Goal: Information Seeking & Learning: Learn about a topic

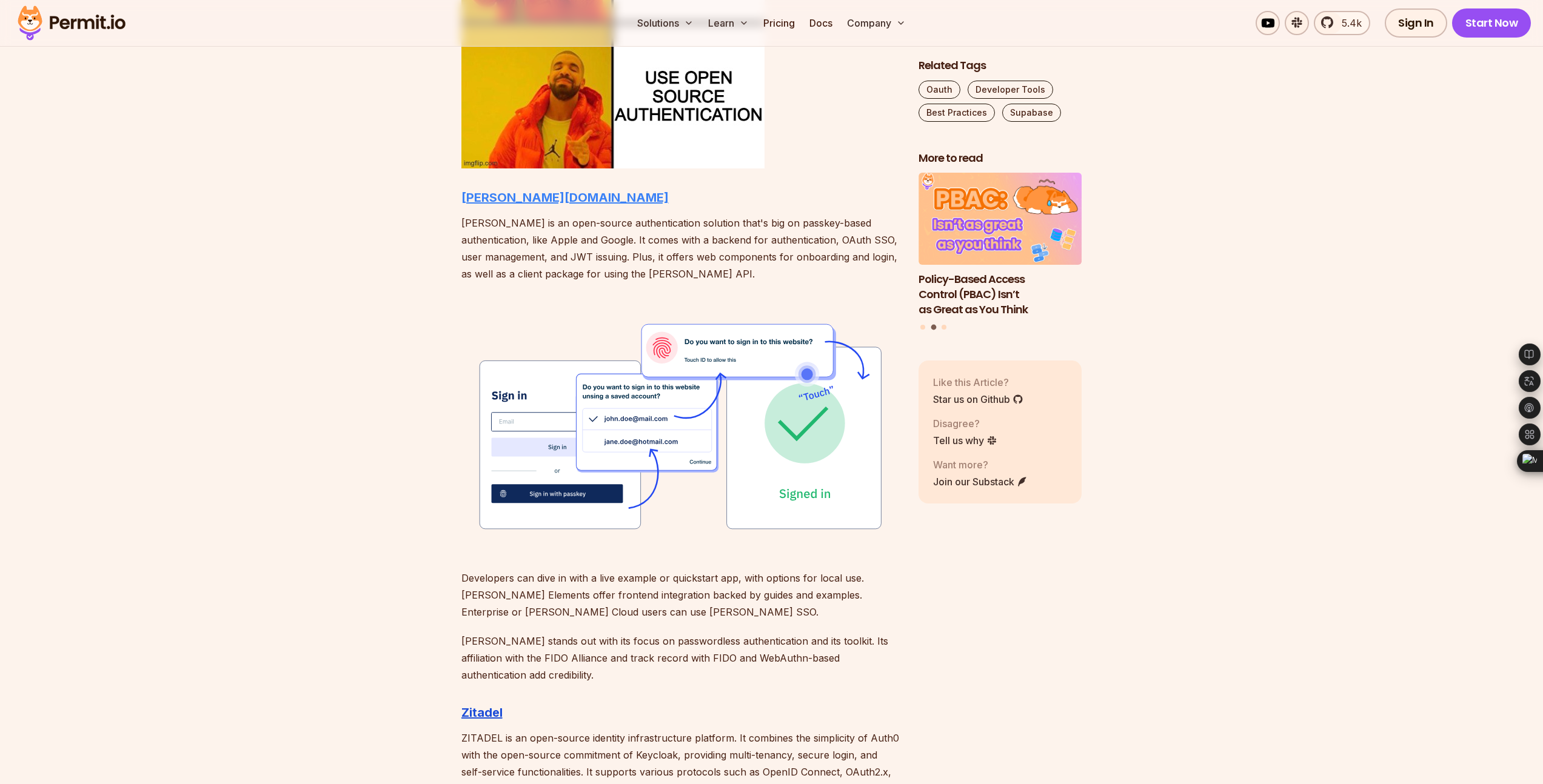
scroll to position [1324, 0]
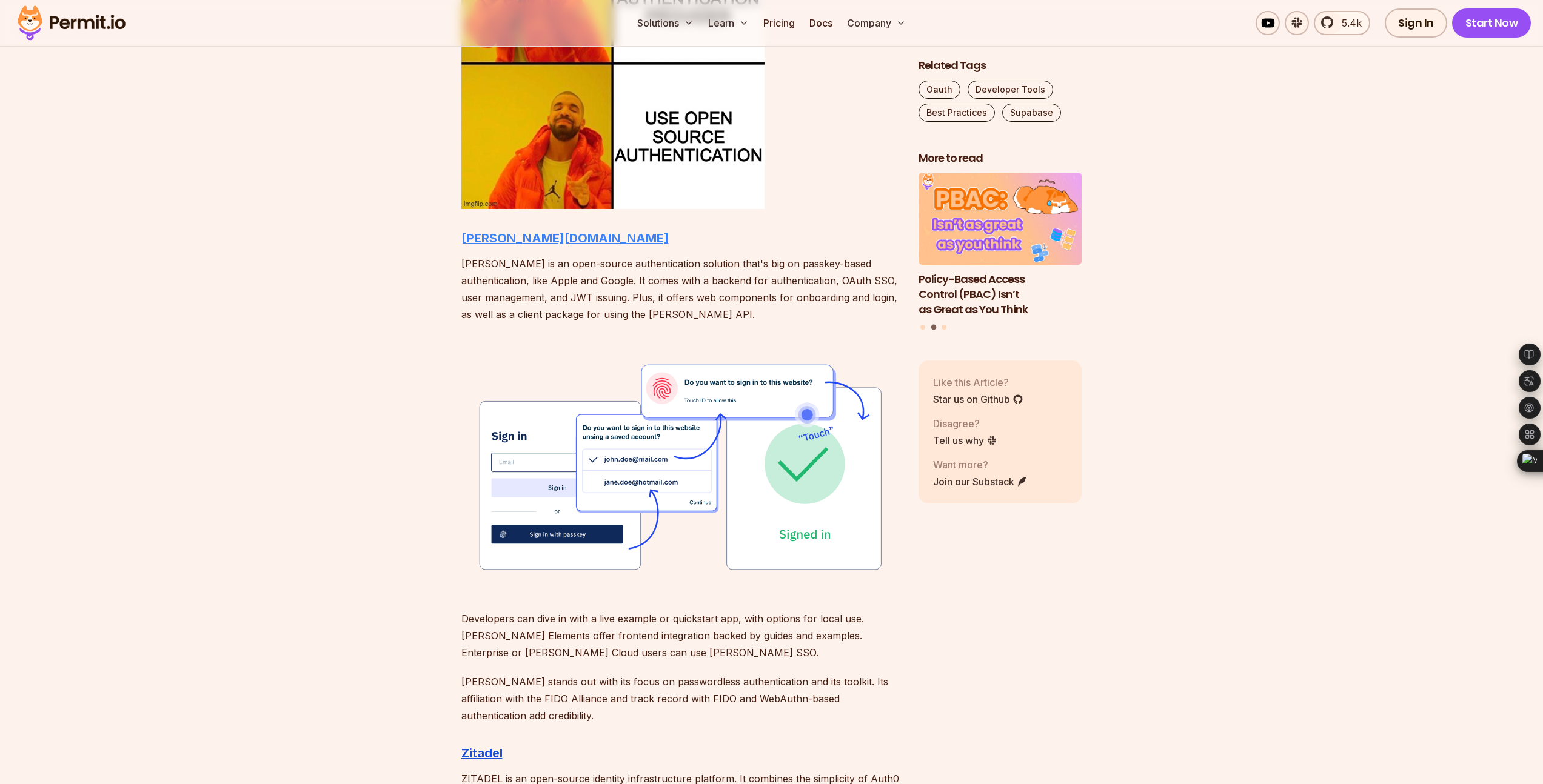
click at [492, 236] on strong "[PERSON_NAME][DOMAIN_NAME]" at bounding box center [564, 238] width 207 height 15
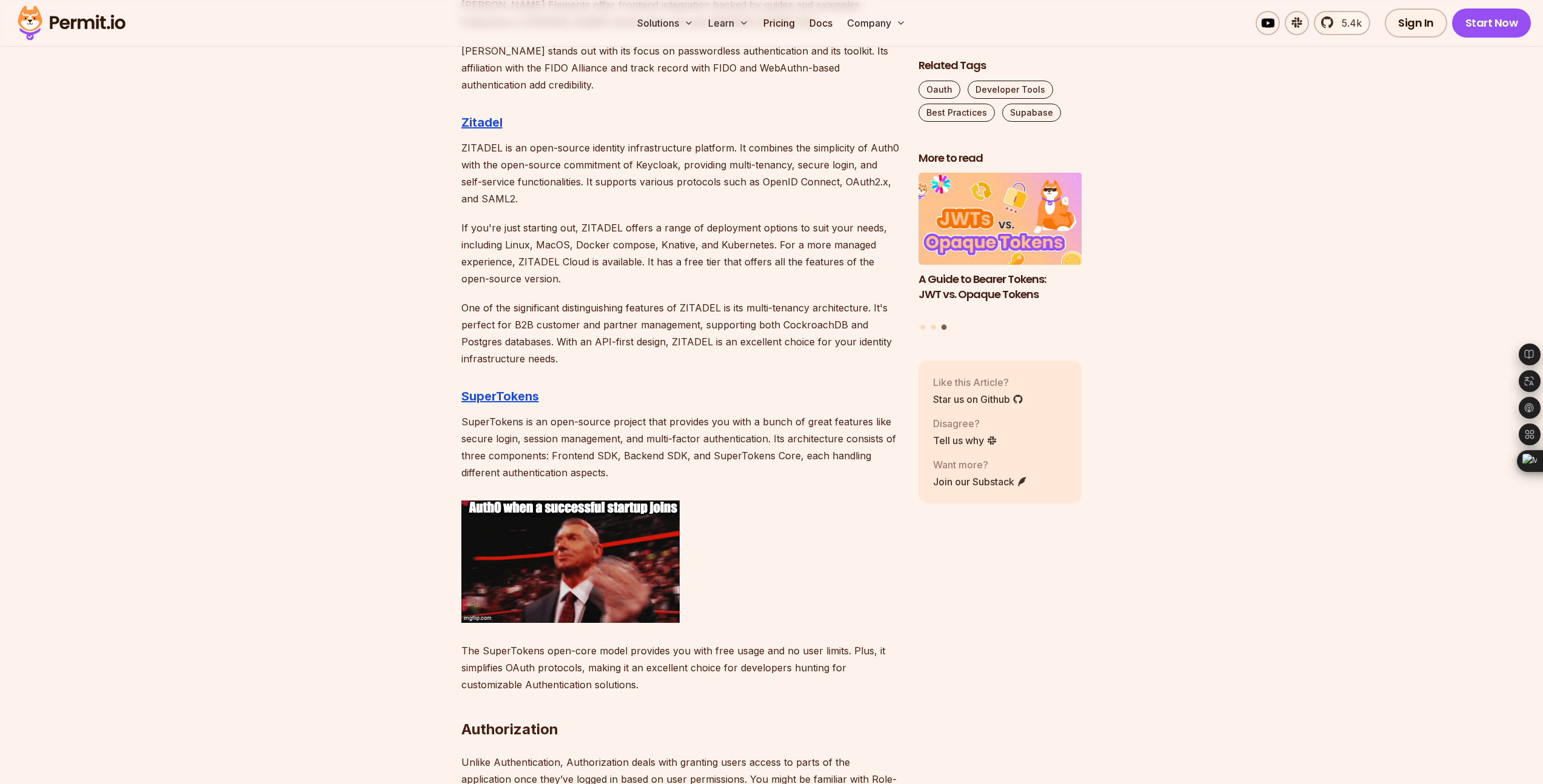
scroll to position [2031, 0]
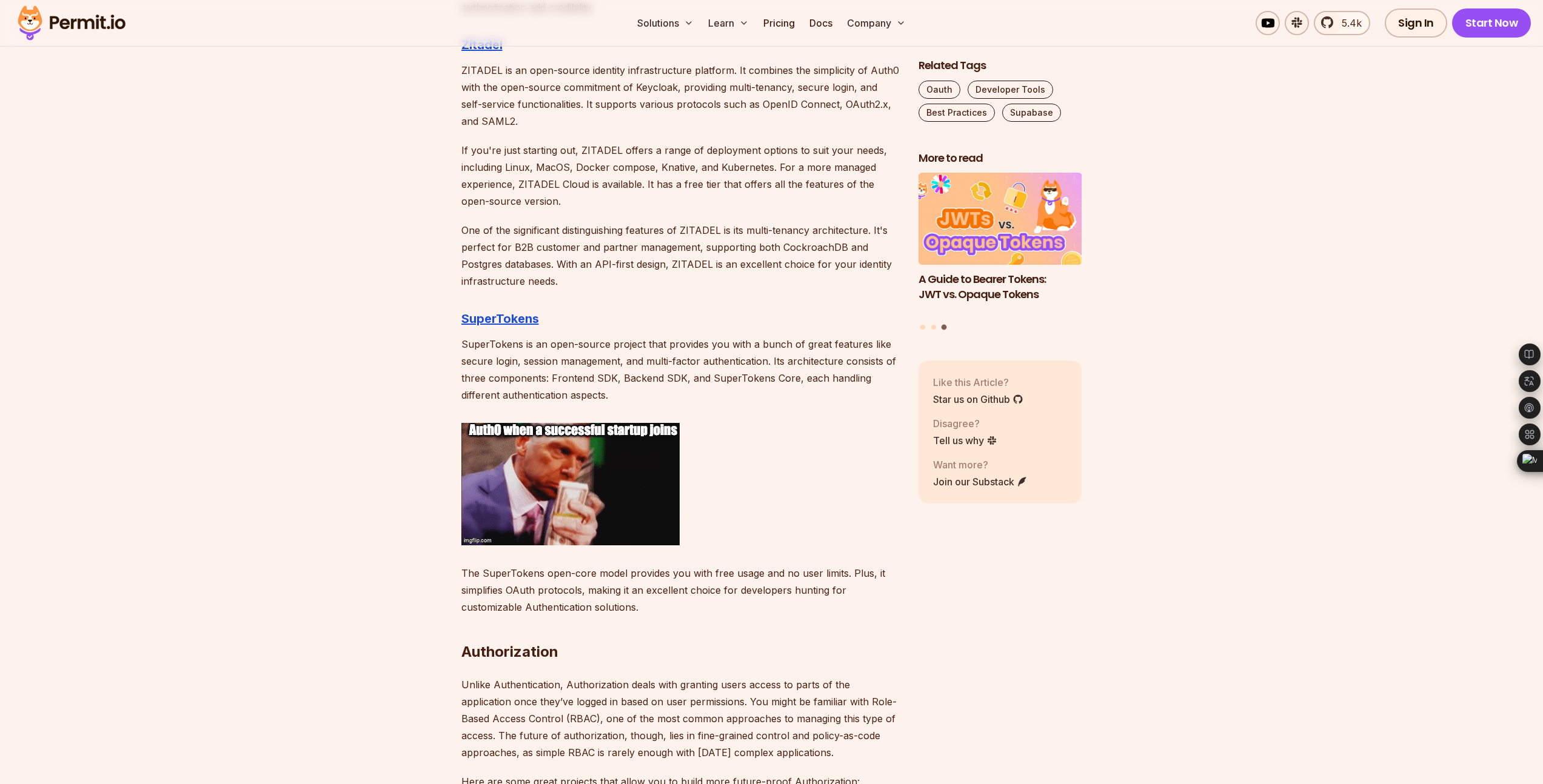
click at [547, 346] on p "SuperTokens is an open-source project that provides you with a bunch of great f…" at bounding box center [680, 370] width 438 height 68
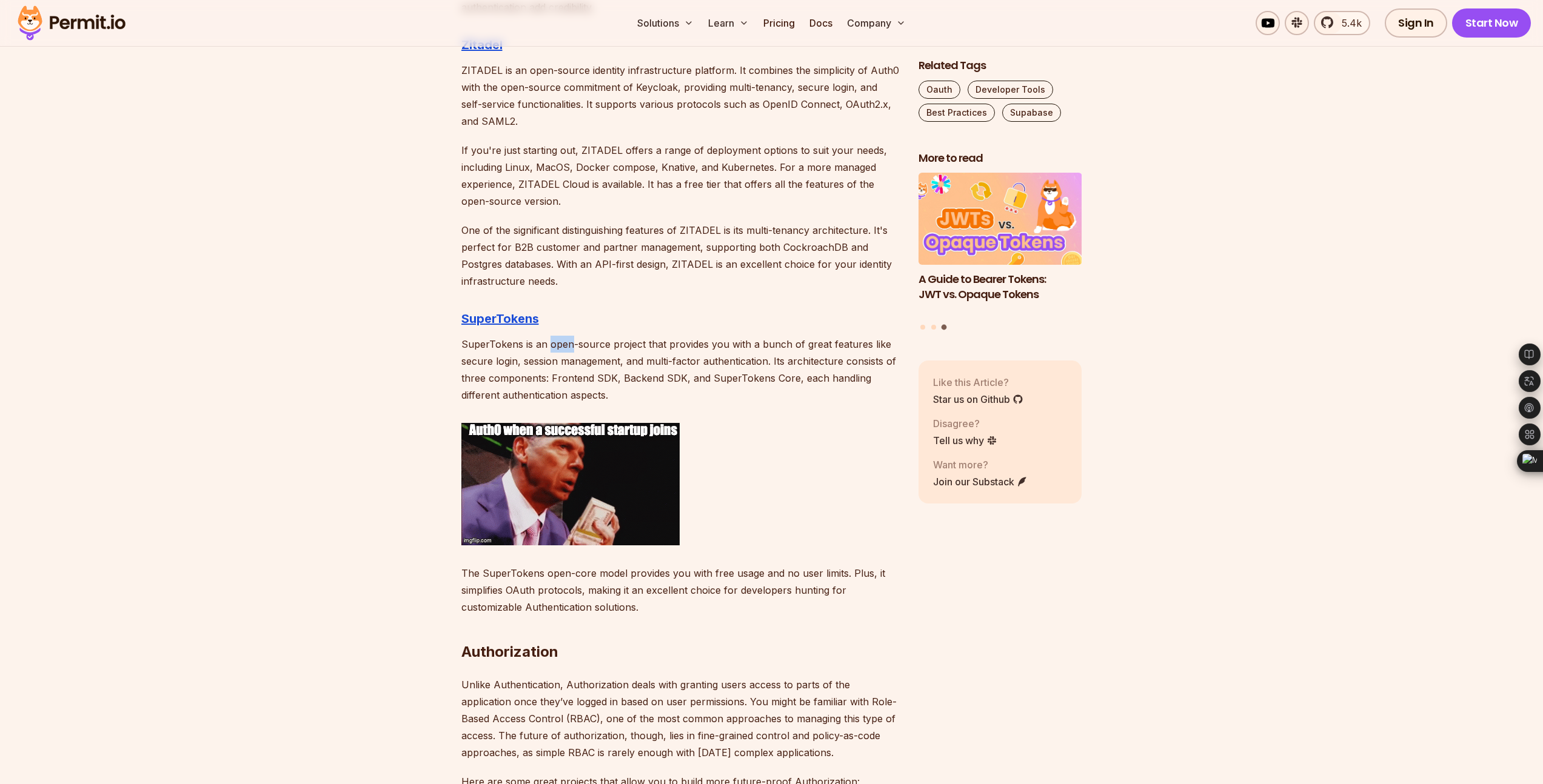
click at [547, 346] on p "SuperTokens is an open-source project that provides you with a bunch of great f…" at bounding box center [680, 370] width 438 height 68
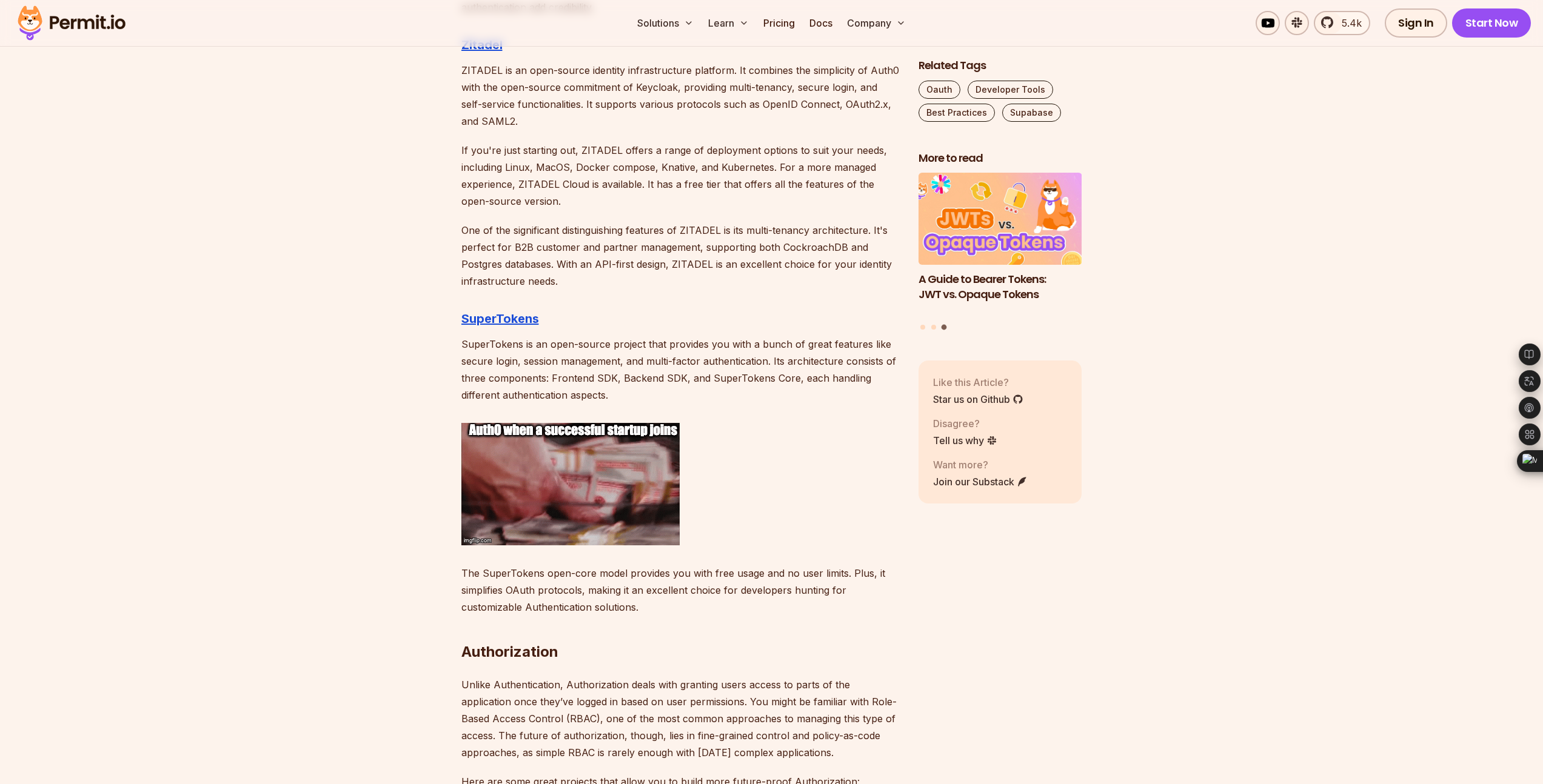
click at [547, 346] on p "SuperTokens is an open-source project that provides you with a bunch of great f…" at bounding box center [680, 370] width 438 height 68
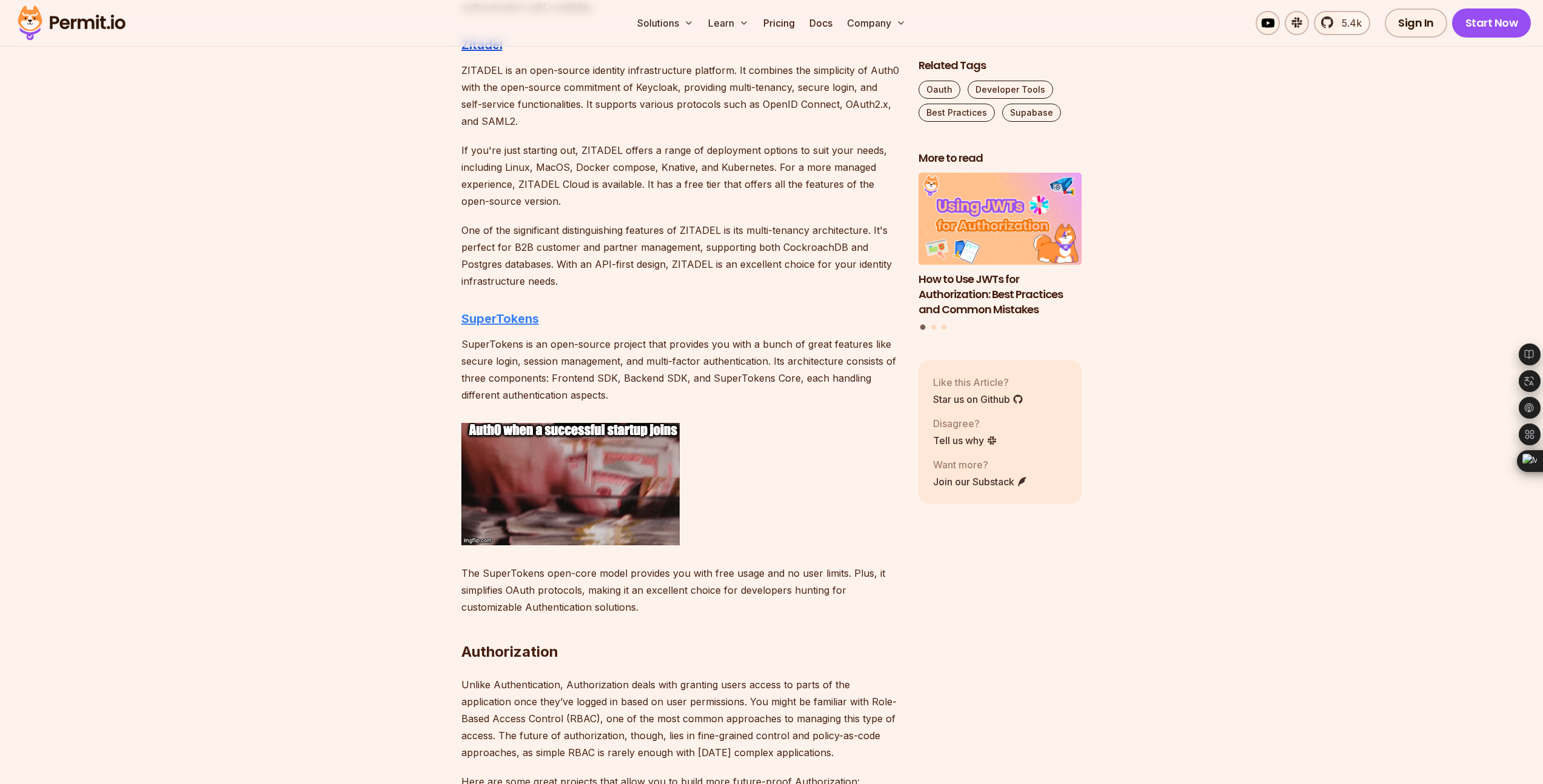
click at [525, 319] on strong "SuperTokens" at bounding box center [500, 319] width 78 height 15
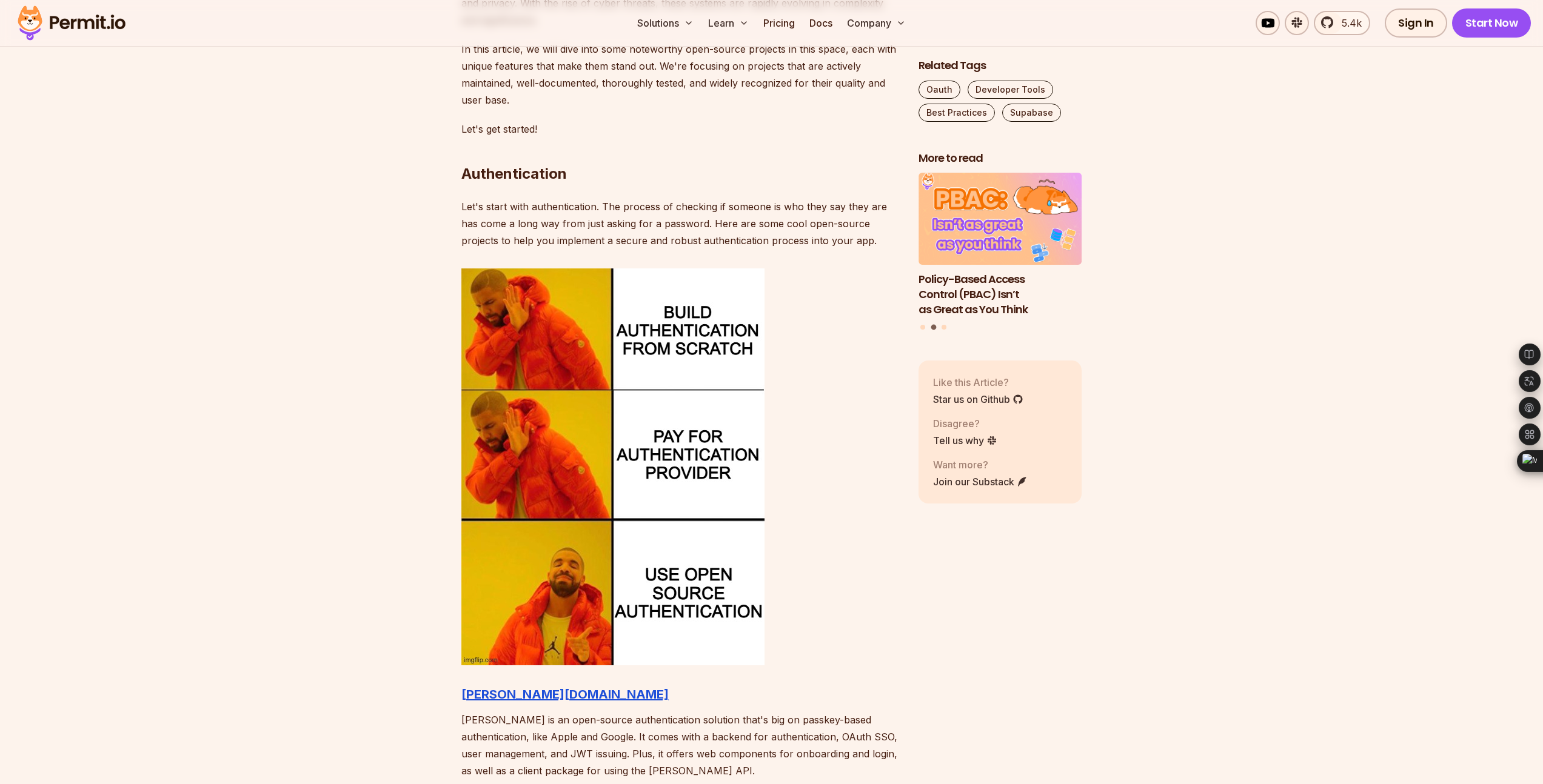
scroll to position [940, 0]
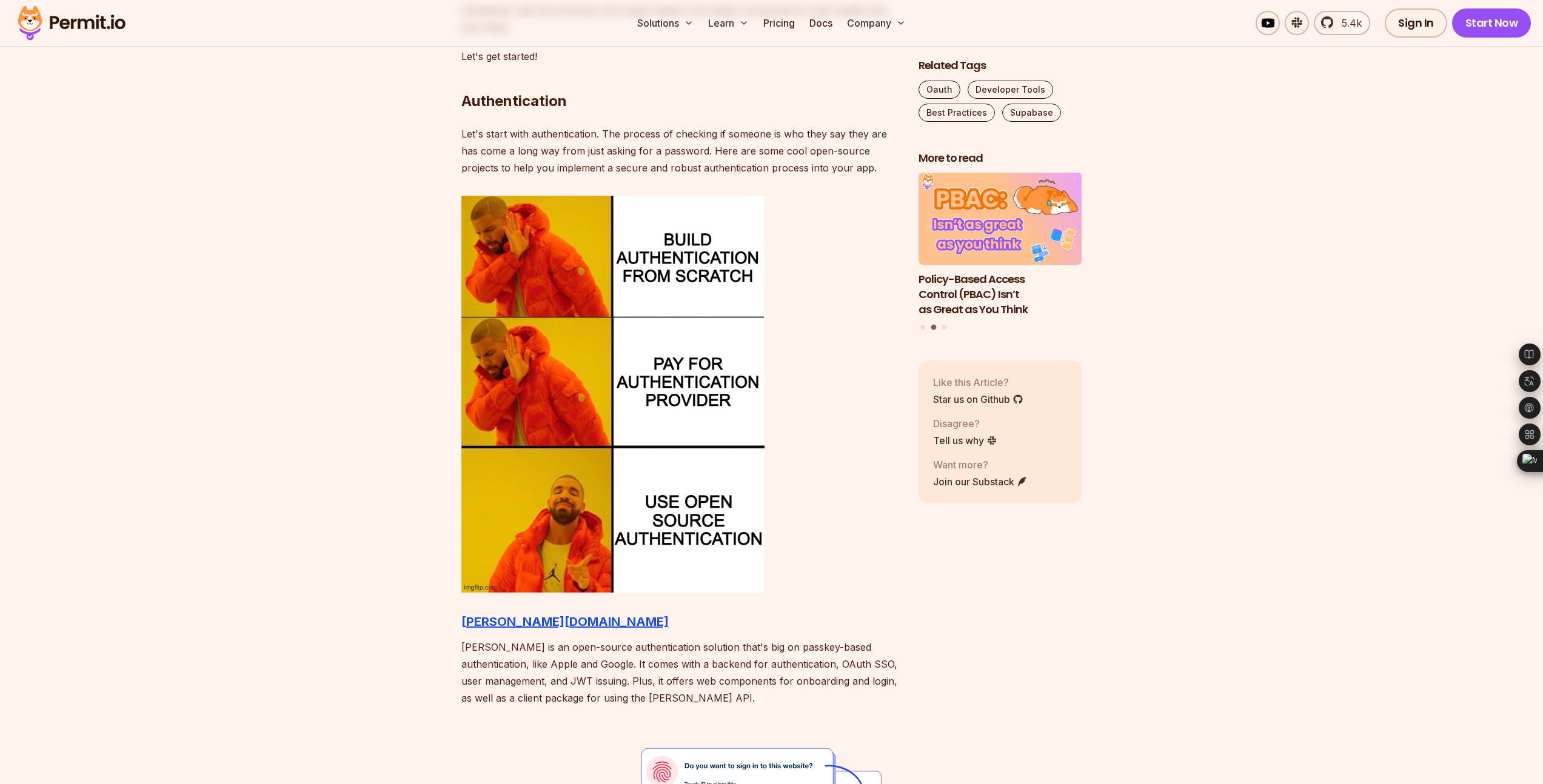
click at [831, 646] on p "[PERSON_NAME] is an open-source authentication solution that's big on passkey-b…" at bounding box center [680, 673] width 438 height 68
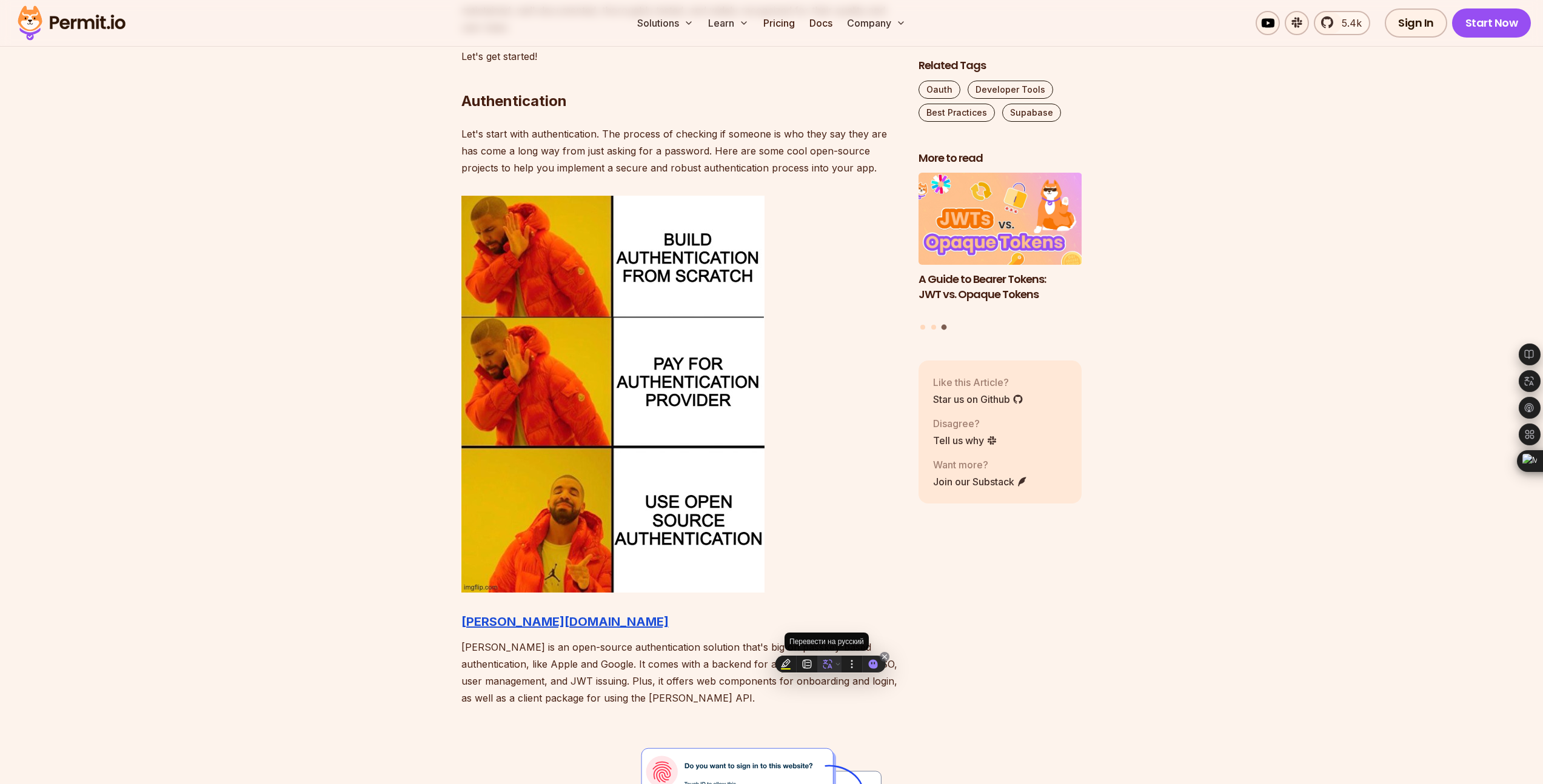
click at [828, 670] on div at bounding box center [829, 664] width 24 height 17
click at [827, 669] on icon at bounding box center [827, 664] width 11 height 11
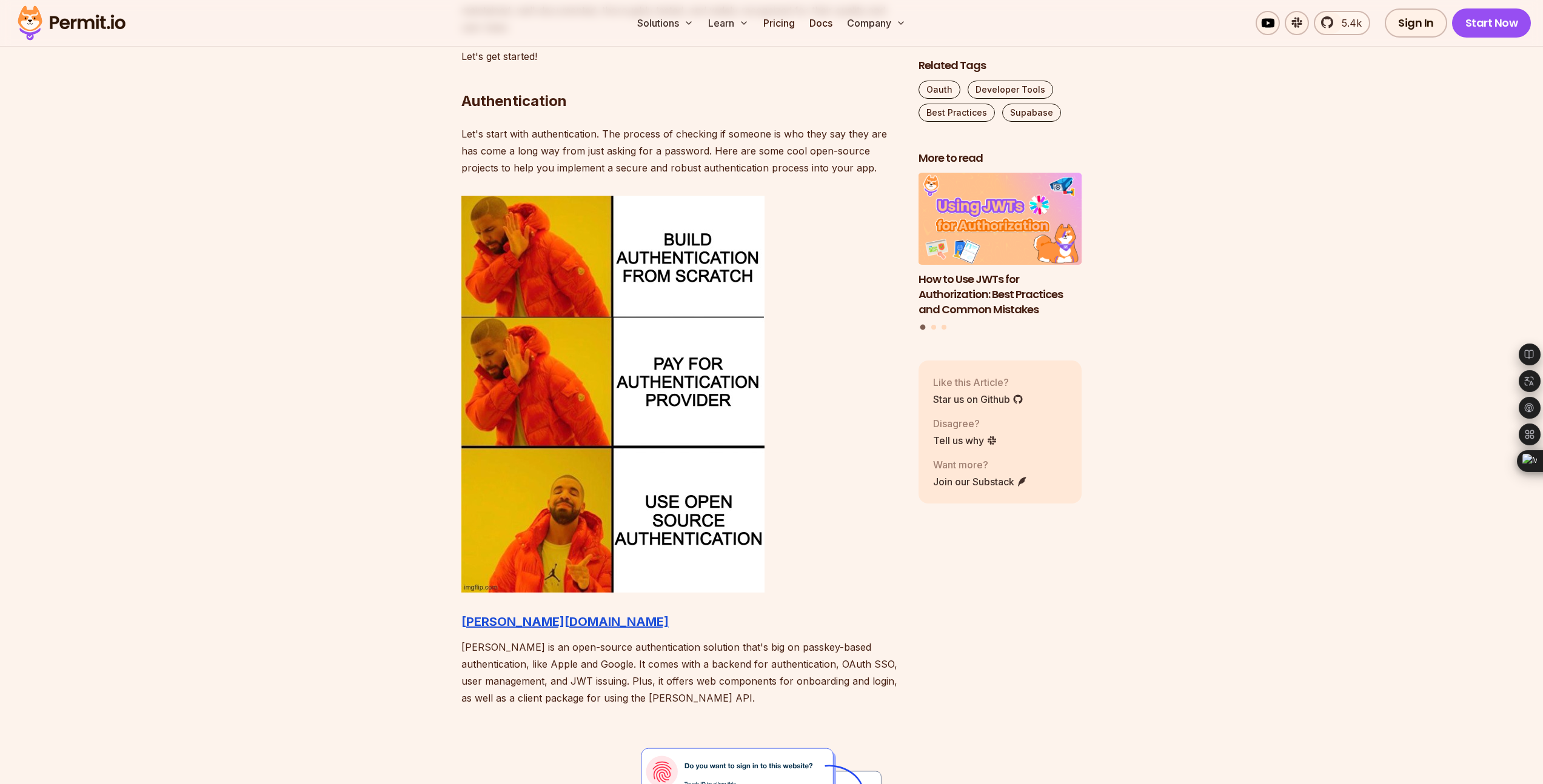
click at [705, 690] on p "[PERSON_NAME] is an open-source authentication solution that's big on passkey-b…" at bounding box center [680, 673] width 438 height 68
click at [724, 694] on p "[PERSON_NAME] is an open-source authentication solution that's big on passkey-b…" at bounding box center [680, 673] width 438 height 68
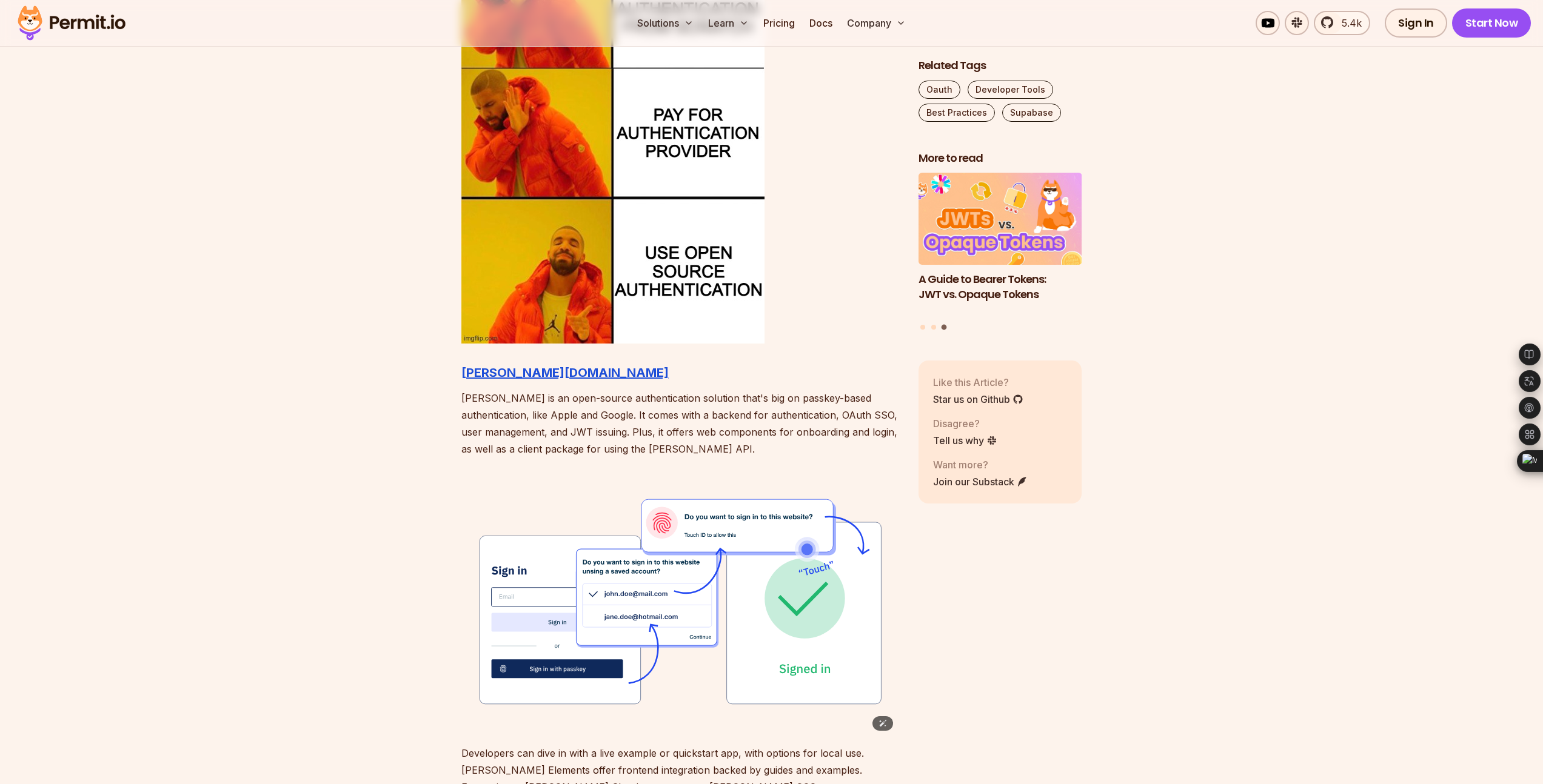
scroll to position [1076, 0]
